Goal: Information Seeking & Learning: Learn about a topic

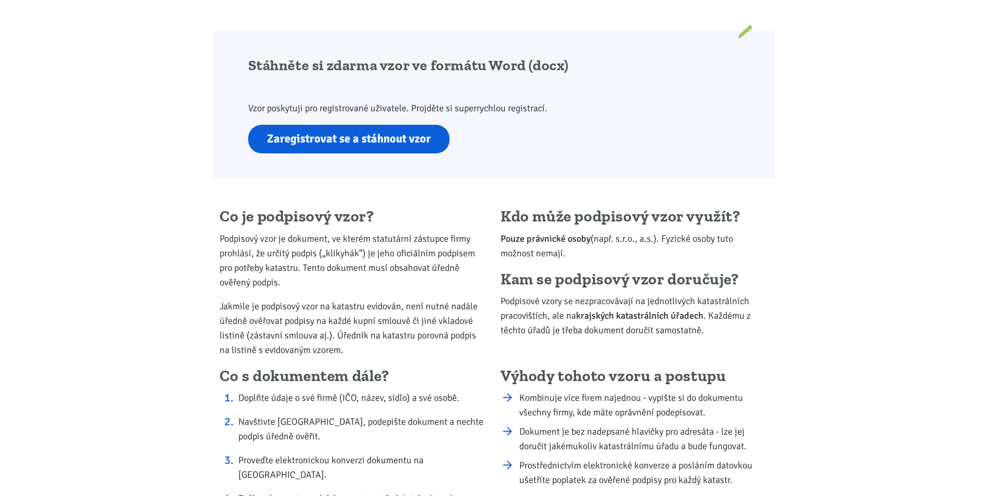
scroll to position [676, 0]
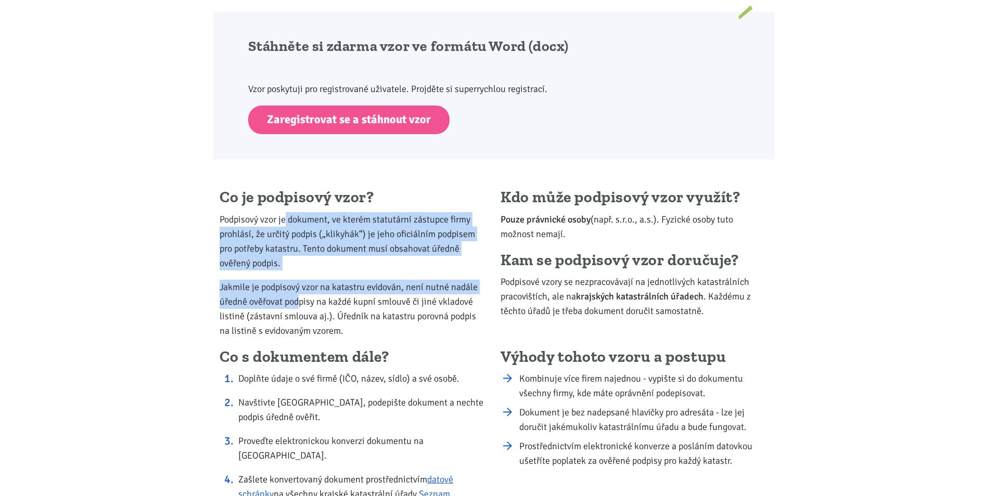
drag, startPoint x: 286, startPoint y: 220, endPoint x: 300, endPoint y: 302, distance: 83.4
click at [300, 302] on div "Co je podpisový vzor? Podpisový vzor je dokument, ve kterém statutární zástupce…" at bounding box center [353, 268] width 281 height 160
drag, startPoint x: 300, startPoint y: 302, endPoint x: 216, endPoint y: 270, distance: 89.6
click at [216, 270] on div "Co je podpisový vzor? Podpisový vzor je dokument, ve kterém statutární zástupce…" at bounding box center [353, 268] width 281 height 160
drag, startPoint x: 274, startPoint y: 215, endPoint x: 301, endPoint y: 307, distance: 95.6
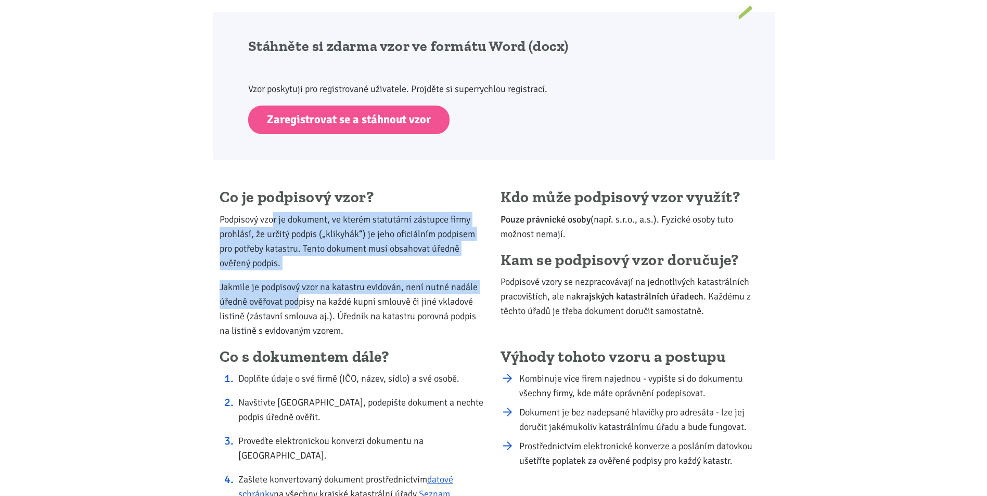
click at [301, 307] on div "Co je podpisový vzor? Podpisový vzor je dokument, ve kterém statutární zástupce…" at bounding box center [353, 268] width 281 height 160
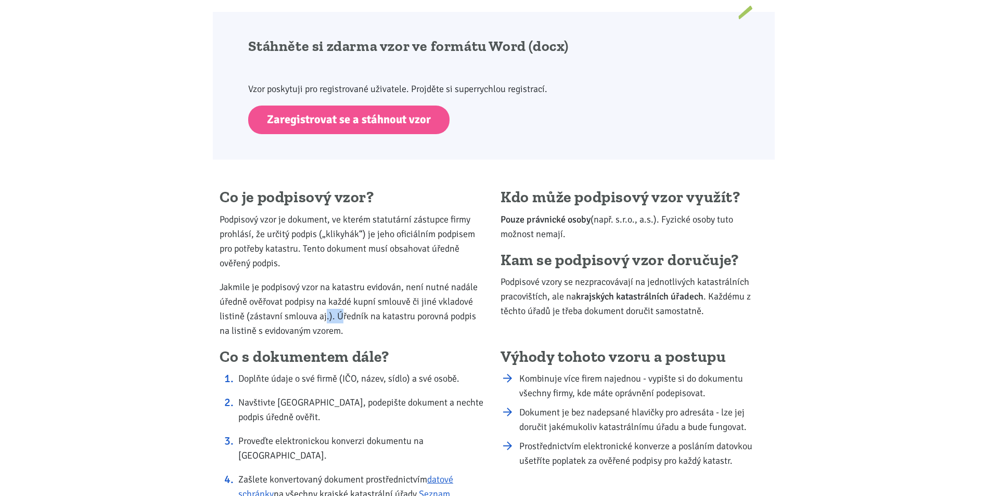
drag, startPoint x: 301, startPoint y: 307, endPoint x: 350, endPoint y: 320, distance: 50.6
click at [350, 320] on p "Jakmile je podpisový vzor na katastru evidován, není nutné nadále úředně ověřov…" at bounding box center [353, 309] width 267 height 58
drag, startPoint x: 350, startPoint y: 320, endPoint x: 270, endPoint y: 251, distance: 105.6
click at [270, 251] on p "Podpisový vzor je dokument, ve kterém statutární zástupce firmy prohlásí, že ur…" at bounding box center [353, 241] width 267 height 58
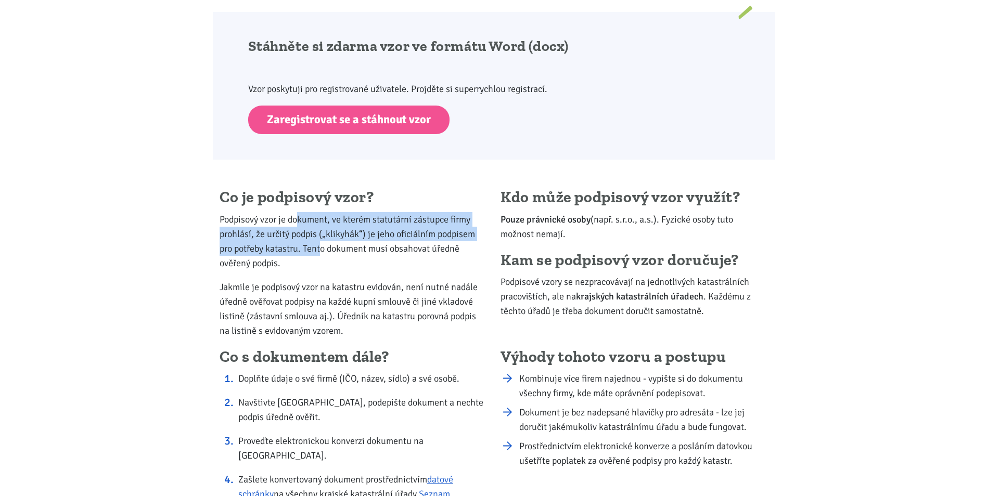
drag, startPoint x: 314, startPoint y: 246, endPoint x: 334, endPoint y: 271, distance: 31.1
click at [334, 271] on div "Co je podpisový vzor? Podpisový vzor je dokument, ve kterém statutární zástupce…" at bounding box center [353, 268] width 281 height 160
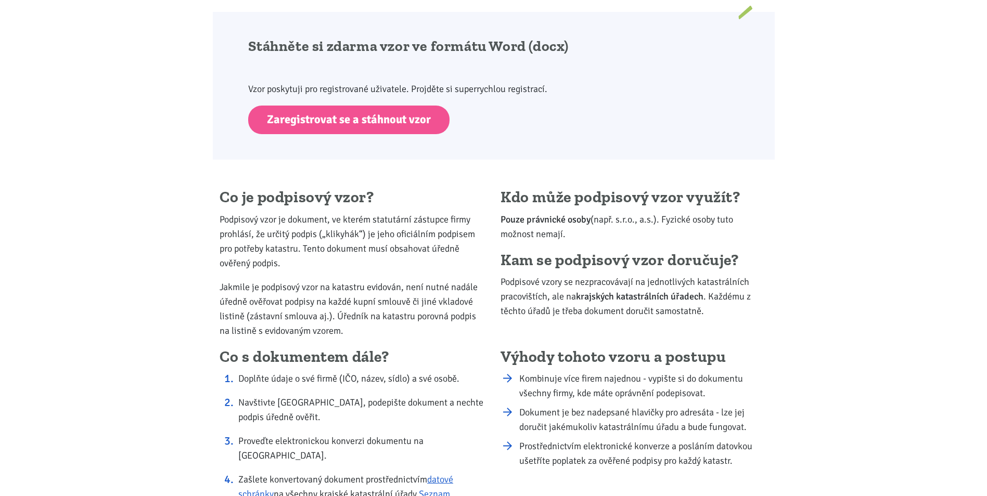
drag, startPoint x: 334, startPoint y: 271, endPoint x: 397, endPoint y: 316, distance: 77.6
click at [397, 316] on p "Jakmile je podpisový vzor na katastru evidován, není nutné nadále úředně ověřov…" at bounding box center [353, 309] width 267 height 58
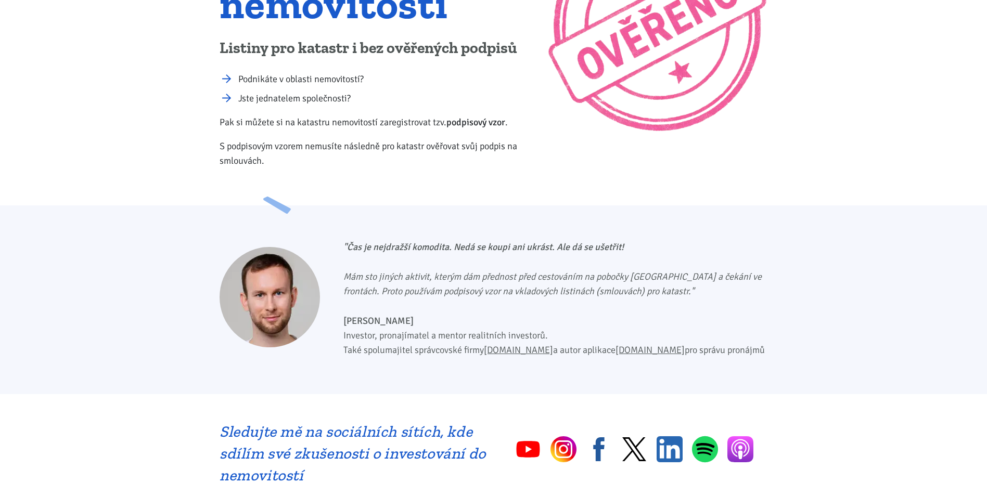
scroll to position [0, 0]
